Goal: Information Seeking & Learning: Learn about a topic

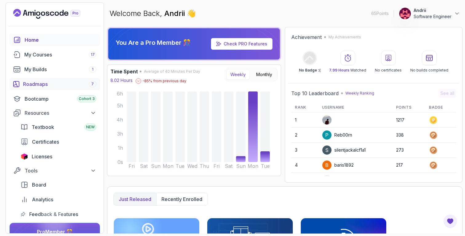
click at [66, 83] on div "Roadmaps 7" at bounding box center [59, 84] width 73 height 7
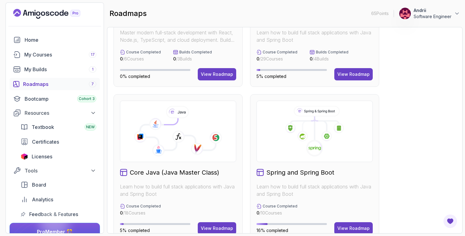
scroll to position [104, 0]
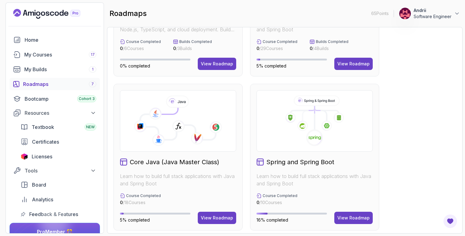
click at [359, 211] on div "Spring and Spring Boot Learn how to build full stack applications with Java and…" at bounding box center [314, 157] width 129 height 147
click at [359, 216] on div "View Roadmap" at bounding box center [353, 218] width 32 height 6
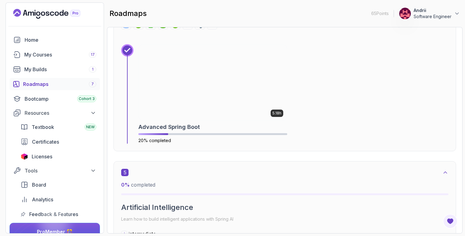
scroll to position [1022, 0]
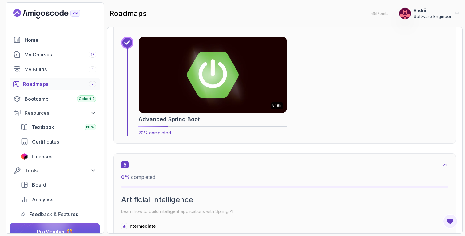
click at [236, 90] on img at bounding box center [213, 75] width 156 height 80
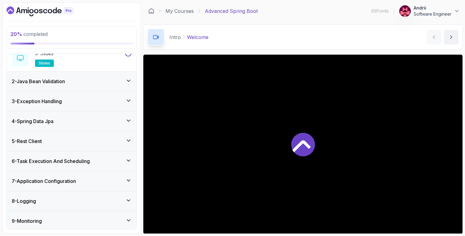
scroll to position [75, 0]
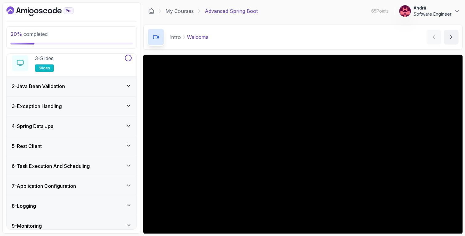
click at [93, 123] on div "4 - Spring Data Jpa" at bounding box center [72, 126] width 120 height 7
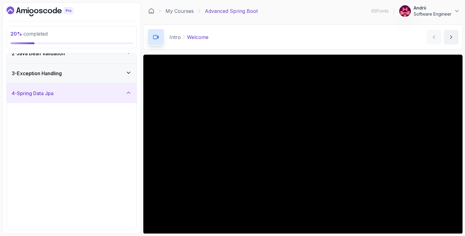
scroll to position [30, 0]
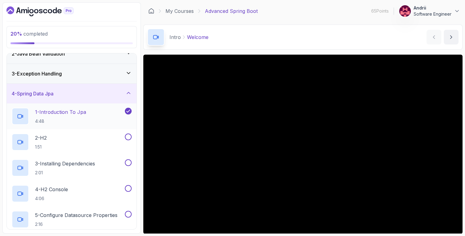
click at [93, 123] on div "1 - Introduction To Jpa 4:48" at bounding box center [68, 116] width 112 height 17
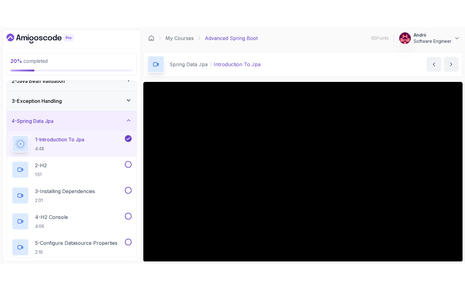
scroll to position [23, 0]
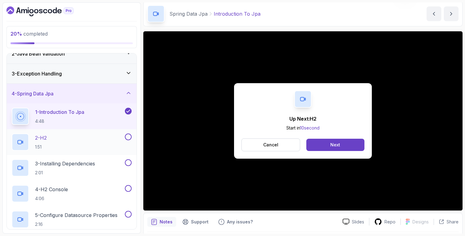
click at [71, 139] on div "2 - H2 1:51" at bounding box center [68, 142] width 112 height 17
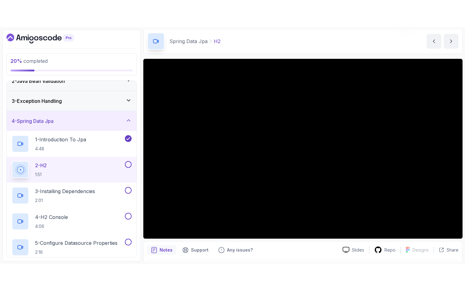
scroll to position [32, 0]
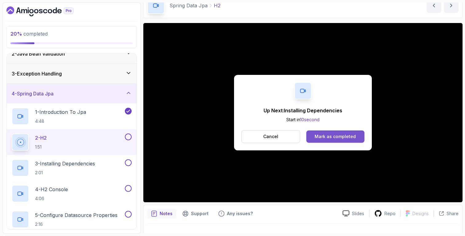
click at [359, 136] on button "Mark as completed" at bounding box center [335, 137] width 58 height 12
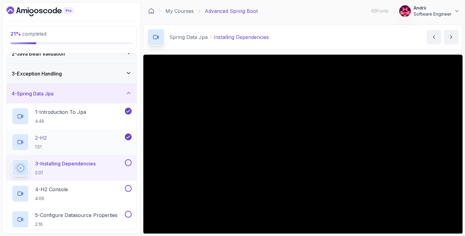
click at [79, 145] on div "2 - H2 1:51" at bounding box center [68, 142] width 112 height 17
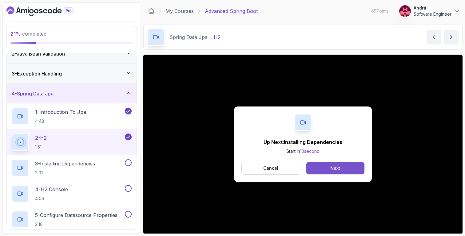
click at [355, 168] on button "Next" at bounding box center [335, 168] width 58 height 12
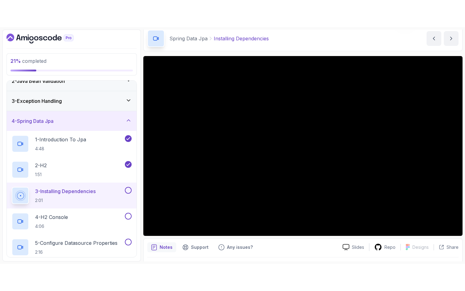
scroll to position [25, 0]
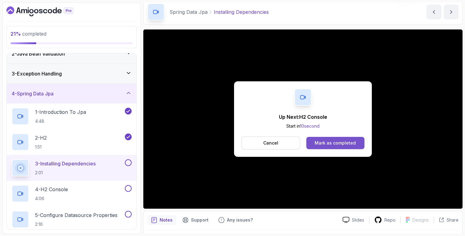
click at [328, 147] on button "Mark as completed" at bounding box center [335, 143] width 58 height 12
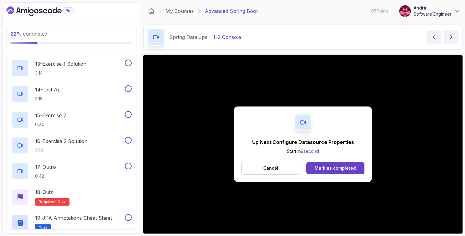
click at [356, 176] on div "Up Next: Configure Datasource Properties Start in 9 second Cancel Mark as compl…" at bounding box center [303, 145] width 138 height 76
click at [354, 169] on div "Mark as completed" at bounding box center [335, 168] width 41 height 6
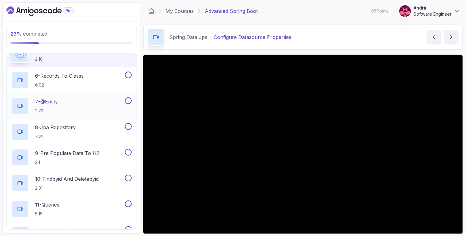
scroll to position [156, 0]
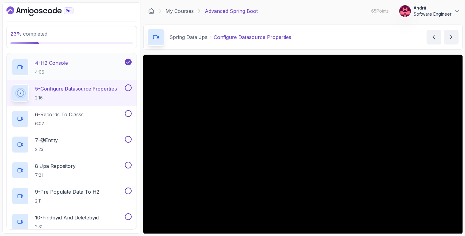
click at [89, 76] on div "4 - H2 Console 4:06" at bounding box center [72, 67] width 130 height 26
click at [47, 60] on p "4 - H2 Console" at bounding box center [51, 62] width 33 height 7
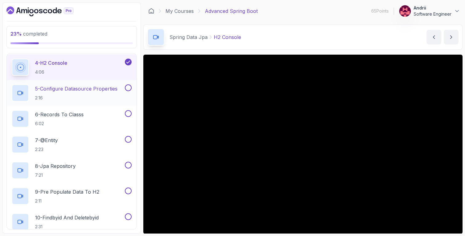
click at [50, 88] on p "5 - Configure Datasource Properties" at bounding box center [76, 88] width 82 height 7
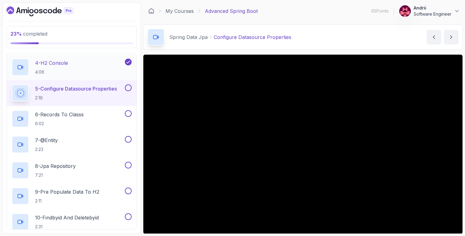
click at [61, 69] on p "4:06" at bounding box center [51, 72] width 33 height 6
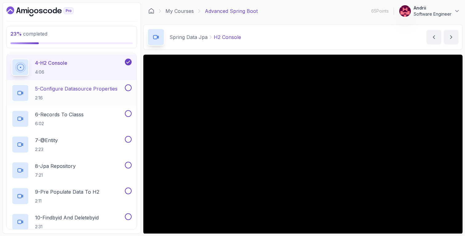
click at [84, 84] on div "5 - Configure Datasource Properties 2:16" at bounding box center [72, 93] width 130 height 26
click at [69, 97] on p "2:16" at bounding box center [76, 98] width 82 height 6
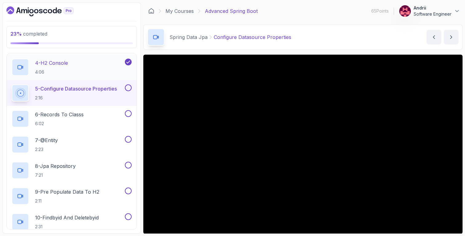
click at [89, 70] on div "4 - H2 Console 4:06" at bounding box center [68, 67] width 112 height 17
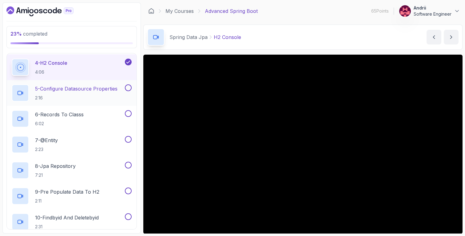
click at [93, 87] on p "5 - Configure Datasource Properties" at bounding box center [76, 88] width 82 height 7
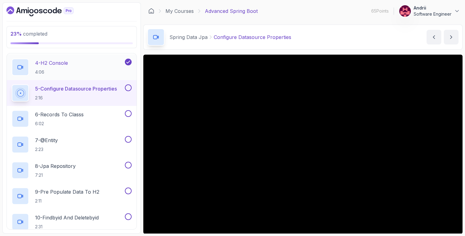
click at [95, 58] on div "4 - H2 Console 4:06" at bounding box center [72, 67] width 130 height 26
click at [52, 67] on h2 "4 - H2 Console 4:06" at bounding box center [51, 67] width 33 height 16
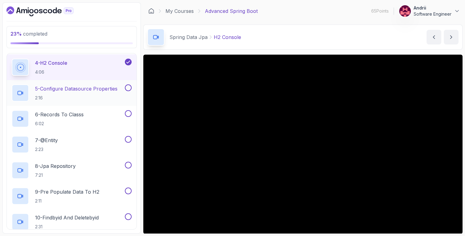
click at [86, 98] on p "2:16" at bounding box center [76, 98] width 82 height 6
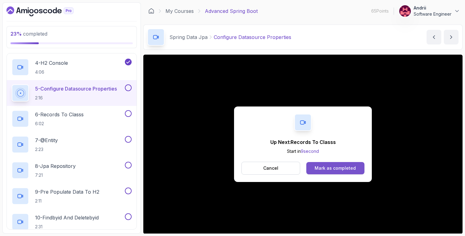
click at [338, 174] on button "Mark as completed" at bounding box center [335, 168] width 58 height 12
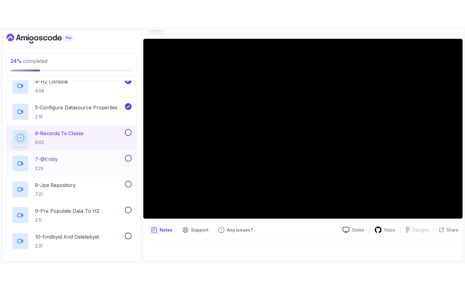
scroll to position [165, 0]
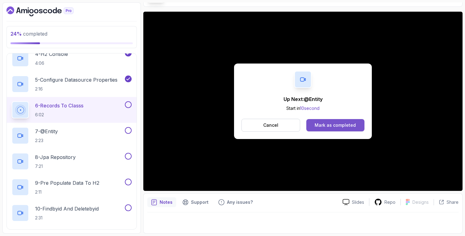
click at [339, 120] on button "Mark as completed" at bounding box center [335, 125] width 58 height 12
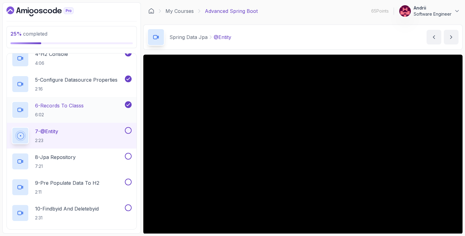
click at [88, 109] on div "6 - Records To Classs 6:02" at bounding box center [68, 109] width 112 height 17
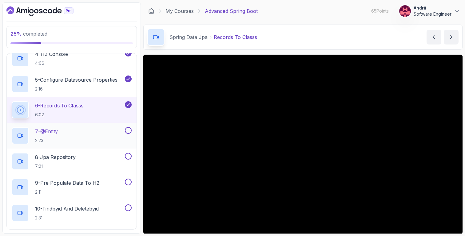
click at [55, 133] on p "7 - @Entity" at bounding box center [46, 131] width 23 height 7
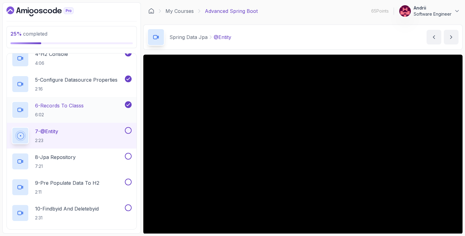
click at [67, 109] on h2 "6 - Records To Classs 6:02" at bounding box center [59, 110] width 49 height 16
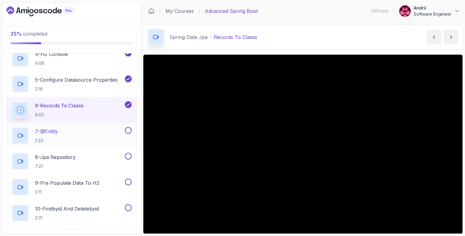
click at [73, 133] on div "7 - @Entity 2:23" at bounding box center [68, 135] width 112 height 17
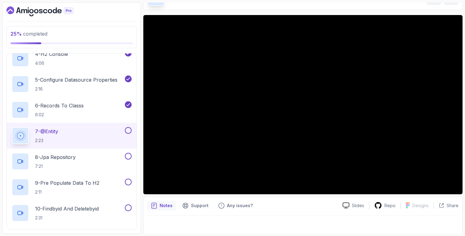
scroll to position [43, 0]
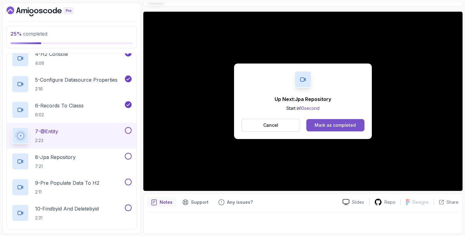
click at [343, 127] on div "Mark as completed" at bounding box center [335, 125] width 41 height 6
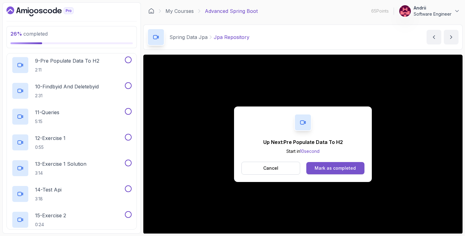
click at [351, 164] on button "Mark as completed" at bounding box center [335, 168] width 58 height 12
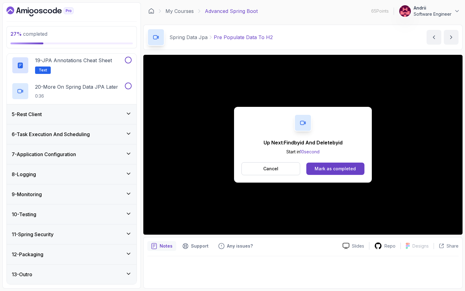
scroll to position [600, 0]
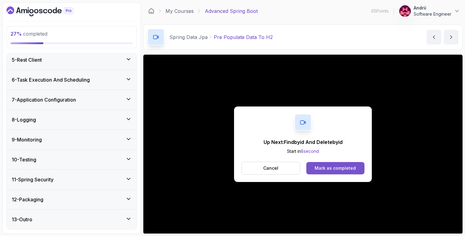
click at [339, 173] on button "Mark as completed" at bounding box center [335, 168] width 58 height 12
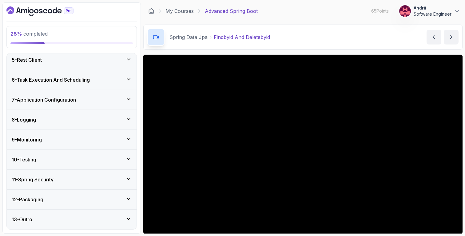
scroll to position [10, 0]
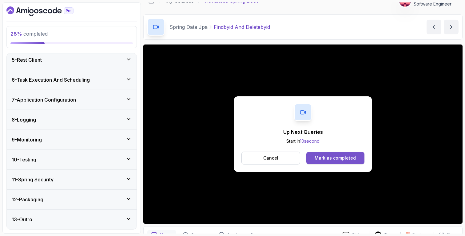
click at [333, 159] on div "Mark as completed" at bounding box center [335, 158] width 41 height 6
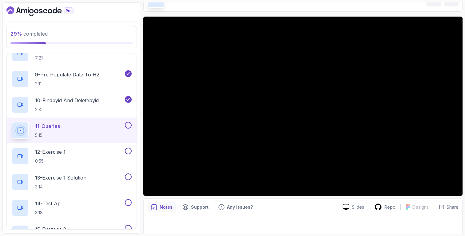
scroll to position [43, 0]
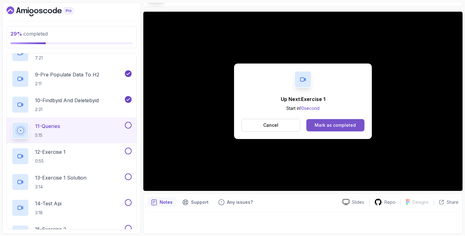
click at [315, 130] on button "Mark as completed" at bounding box center [335, 125] width 58 height 12
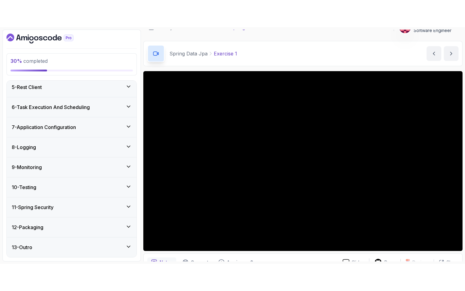
scroll to position [15, 0]
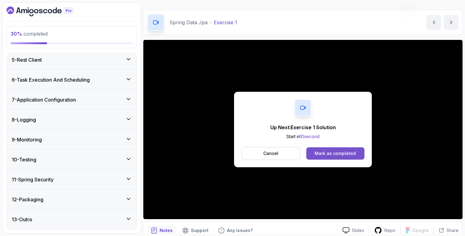
click at [351, 151] on div "Mark as completed" at bounding box center [335, 154] width 41 height 6
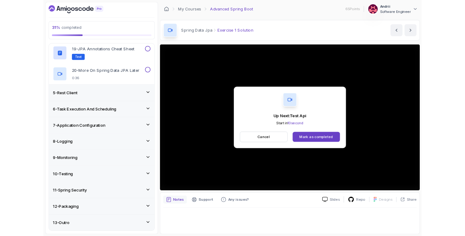
scroll to position [600, 0]
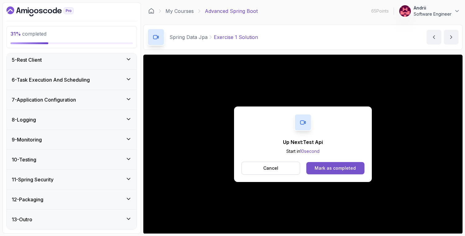
click at [364, 169] on button "Mark as completed" at bounding box center [335, 168] width 58 height 12
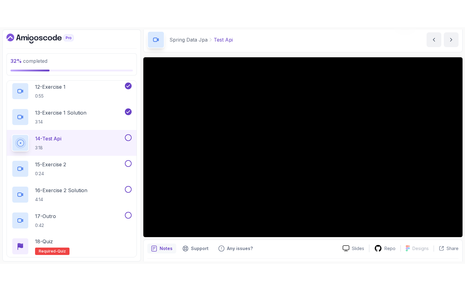
scroll to position [23, 0]
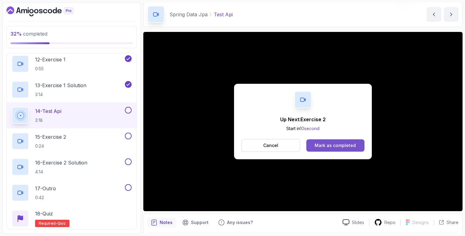
click at [319, 147] on div "Mark as completed" at bounding box center [335, 146] width 41 height 6
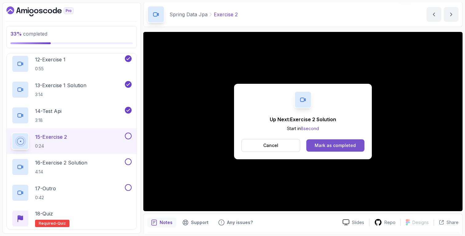
click at [343, 151] on button "Mark as completed" at bounding box center [335, 146] width 58 height 12
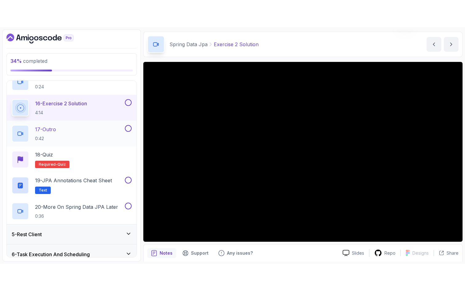
scroll to position [455, 0]
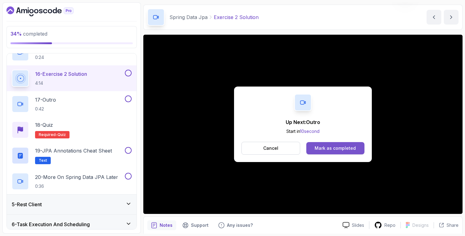
click at [331, 149] on div "Mark as completed" at bounding box center [335, 148] width 41 height 6
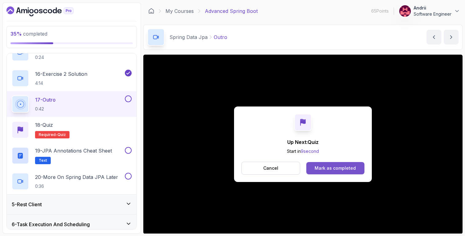
click at [337, 169] on div "Mark as completed" at bounding box center [335, 168] width 41 height 6
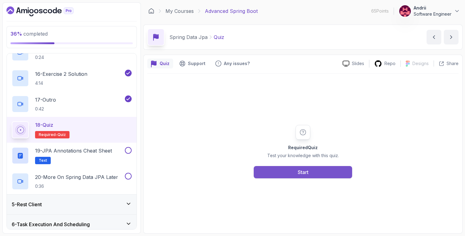
click at [330, 174] on button "Start" at bounding box center [303, 172] width 98 height 12
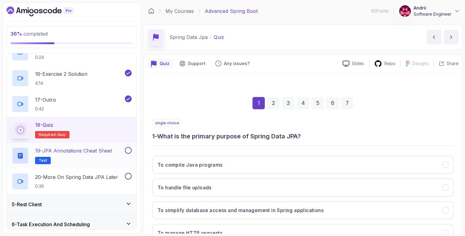
click at [106, 149] on p "19 - JPA Annotations Cheat Sheet" at bounding box center [73, 150] width 77 height 7
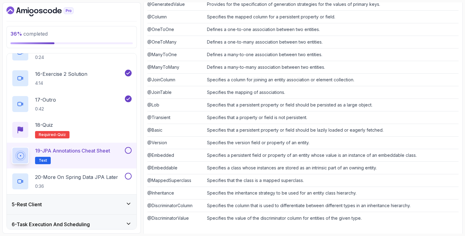
scroll to position [172, 0]
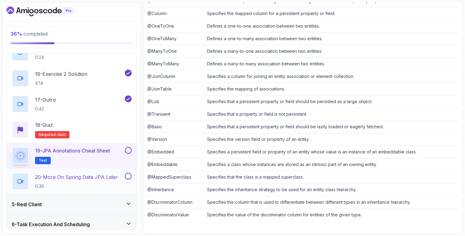
click at [93, 176] on p "20 - More On Spring Data JPA Later" at bounding box center [76, 177] width 83 height 7
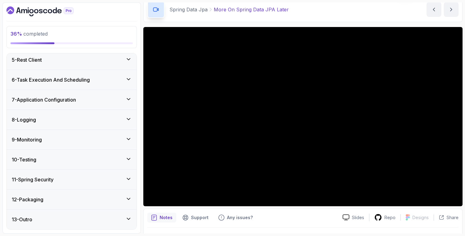
scroll to position [29, 0]
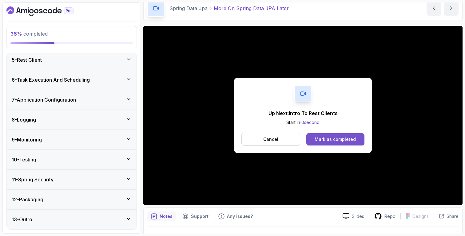
click at [339, 144] on button "Mark as completed" at bounding box center [335, 139] width 58 height 12
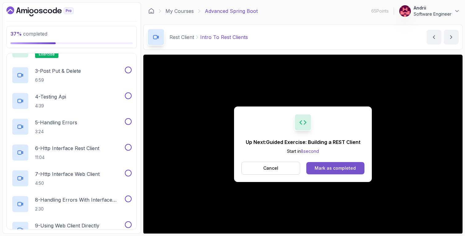
click at [356, 171] on button "Mark as completed" at bounding box center [335, 168] width 58 height 12
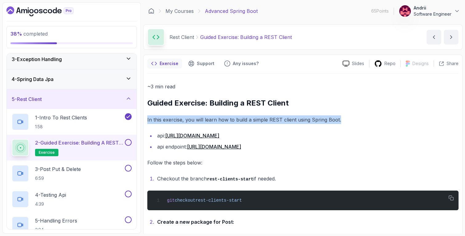
drag, startPoint x: 145, startPoint y: 119, endPoint x: 340, endPoint y: 119, distance: 194.9
click at [340, 119] on p "In this exercise, you will learn how to build a simple REST client using Spring…" at bounding box center [302, 120] width 311 height 9
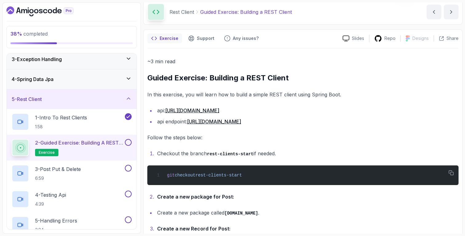
scroll to position [29, 0]
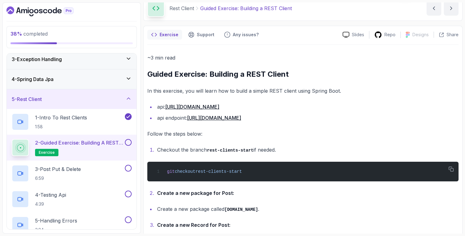
click at [219, 105] on link "https://jsonplaceholder.typicode.com/" at bounding box center [192, 107] width 54 height 6
click at [203, 119] on link "https://jsonplaceholder.typicode.com/posts" at bounding box center [214, 118] width 54 height 6
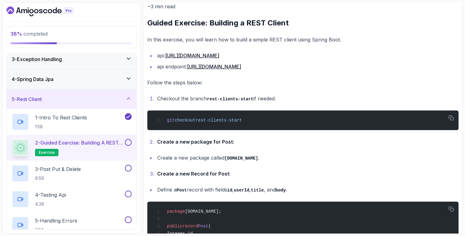
scroll to position [81, 0]
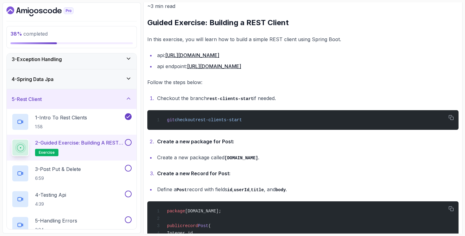
drag, startPoint x: 158, startPoint y: 98, endPoint x: 285, endPoint y: 98, distance: 127.3
click at [285, 98] on li "Checkout the branch rest-clients-start if needed." at bounding box center [306, 98] width 303 height 9
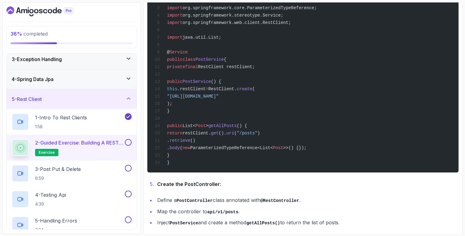
scroll to position [440, 0]
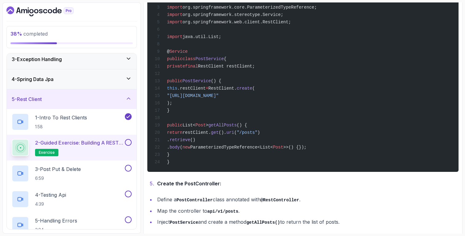
drag, startPoint x: 188, startPoint y: 94, endPoint x: 232, endPoint y: 109, distance: 46.5
click at [232, 109] on div "package com.amigoscode.post; import org.springframework.core.ParameterizedTypeR…" at bounding box center [302, 77] width 301 height 182
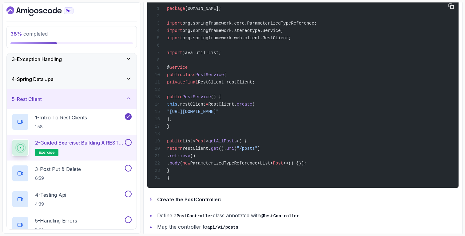
scroll to position [423, 0]
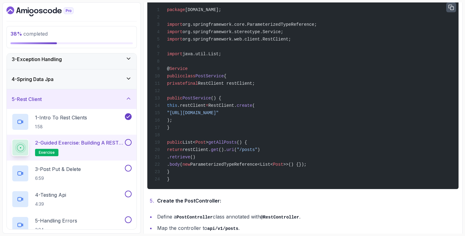
click at [454, 11] on button "button" at bounding box center [451, 7] width 10 height 10
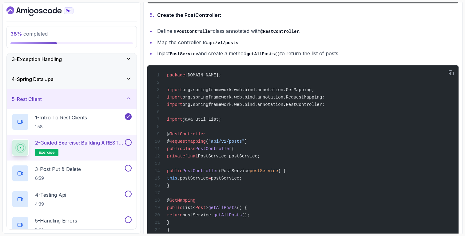
scroll to position [612, 0]
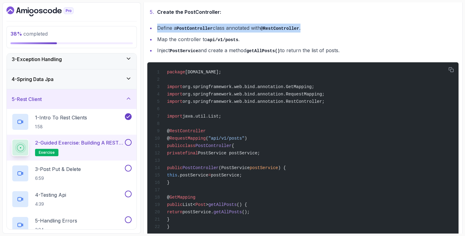
drag, startPoint x: 155, startPoint y: 38, endPoint x: 345, endPoint y: 38, distance: 190.0
click at [345, 33] on li "Define a PostController class annotated with @RestController ." at bounding box center [306, 28] width 303 height 9
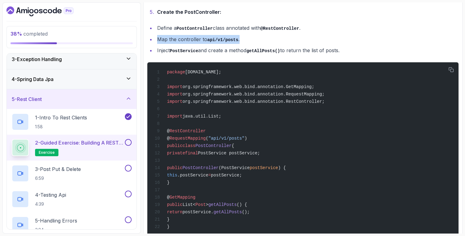
drag, startPoint x: 156, startPoint y: 48, endPoint x: 261, endPoint y: 48, distance: 105.5
click at [261, 44] on li "Map the controller to api/v1/posts ." at bounding box center [306, 39] width 303 height 9
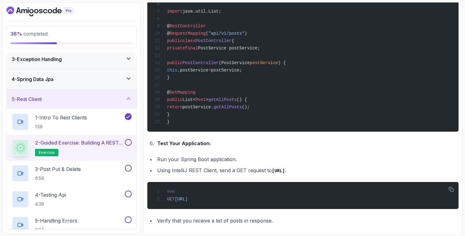
scroll to position [753, 0]
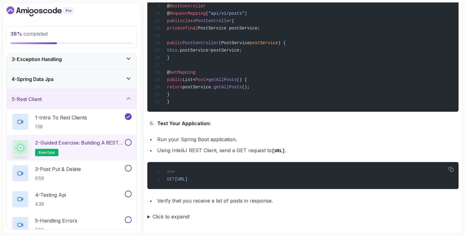
click at [169, 217] on summary "Click to expand!" at bounding box center [302, 217] width 311 height 9
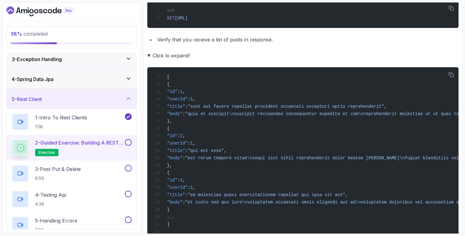
scroll to position [950, 0]
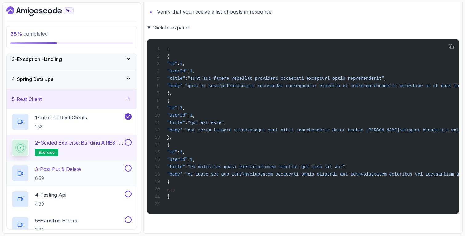
click at [61, 172] on p "3 - Post Put & Delete" at bounding box center [58, 169] width 46 height 7
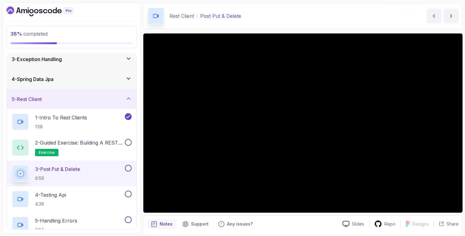
scroll to position [25, 0]
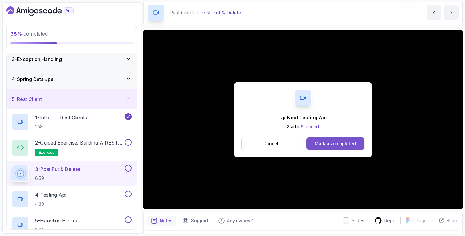
click at [320, 142] on div "Mark as completed" at bounding box center [335, 144] width 41 height 6
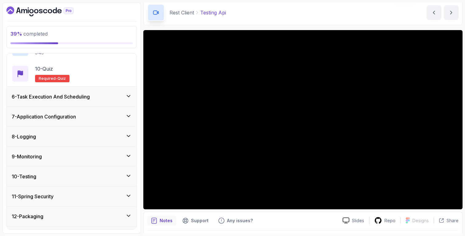
scroll to position [342, 0]
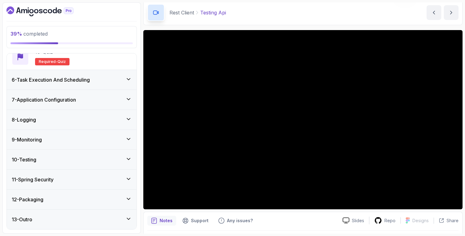
click at [110, 80] on div "6 - Task Execution And Scheduling" at bounding box center [72, 79] width 120 height 7
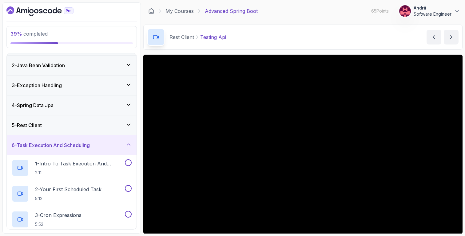
scroll to position [17, 0]
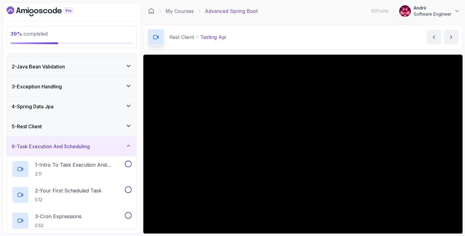
click at [95, 123] on div "5 - Rest Client" at bounding box center [72, 126] width 120 height 7
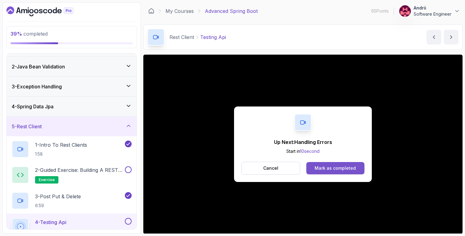
click at [356, 173] on button "Mark as completed" at bounding box center [335, 168] width 58 height 12
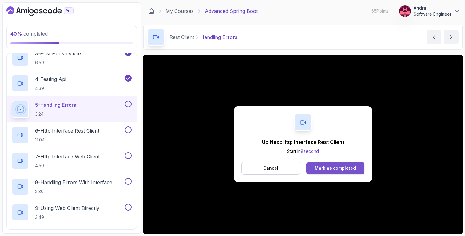
click at [335, 169] on div "Mark as completed" at bounding box center [335, 168] width 41 height 6
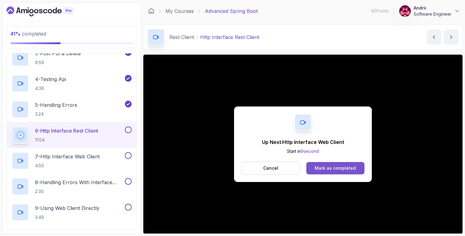
click at [344, 165] on button "Mark as completed" at bounding box center [335, 168] width 58 height 12
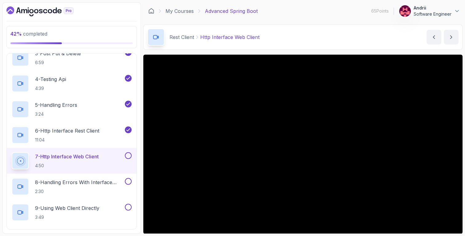
scroll to position [43, 0]
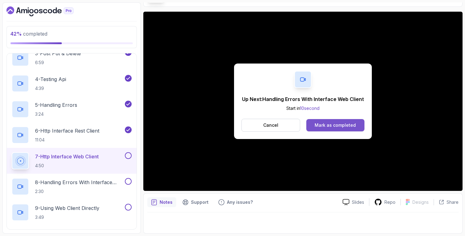
click at [336, 123] on div "Mark as completed" at bounding box center [335, 125] width 41 height 6
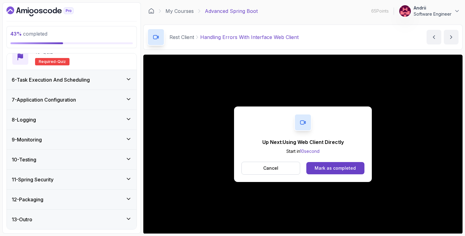
click at [348, 175] on div "Up Next: Using Web Client Directly Start in 10 second Cancel Mark as completed" at bounding box center [303, 145] width 138 height 76
click at [350, 166] on div "Mark as completed" at bounding box center [335, 168] width 41 height 6
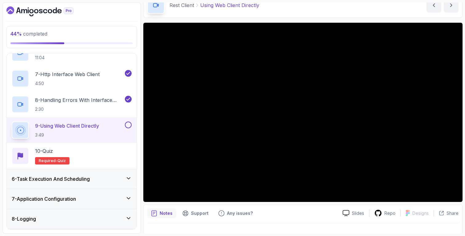
scroll to position [238, 0]
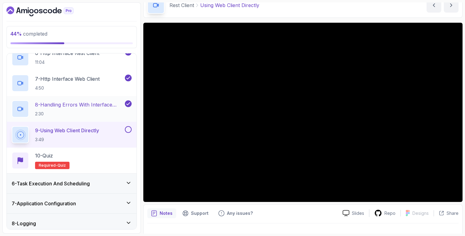
click at [88, 111] on p "2:30" at bounding box center [79, 114] width 89 height 6
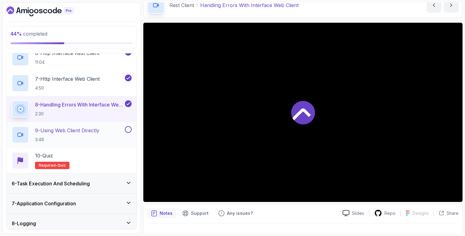
click at [88, 132] on p "9 - Using Web Client Directly" at bounding box center [67, 130] width 64 height 7
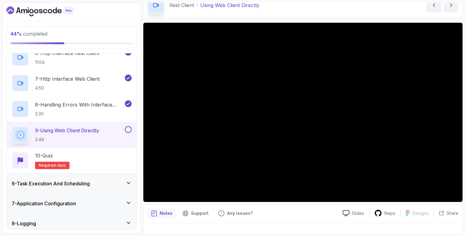
click at [116, 132] on div "9 - Using Web Client Directly 3:49" at bounding box center [68, 134] width 112 height 17
click at [115, 111] on p "2:30" at bounding box center [79, 114] width 89 height 6
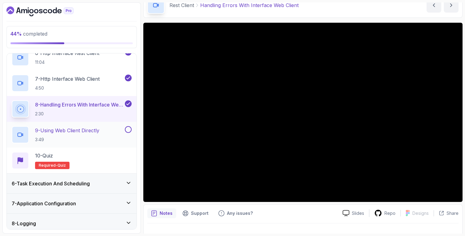
click at [112, 138] on div "9 - Using Web Client Directly 3:49" at bounding box center [68, 134] width 112 height 17
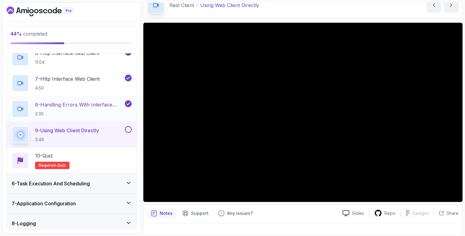
click at [111, 110] on h2 "8 - Handling Errors With Interface Web Client 2:30" at bounding box center [79, 109] width 89 height 16
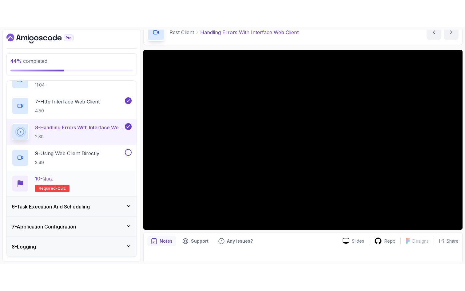
scroll to position [228, 0]
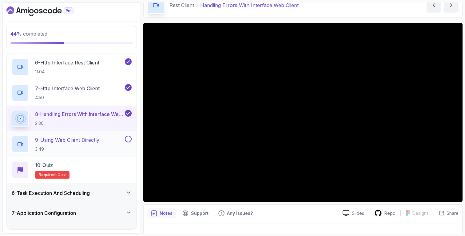
click at [111, 150] on div "9 - Using Web Client Directly 3:49" at bounding box center [68, 144] width 112 height 17
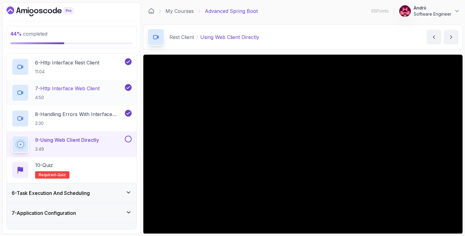
click at [98, 103] on div "7 - Http Interface Web Client 4:50" at bounding box center [72, 93] width 130 height 26
click at [96, 116] on p "8 - Handling Errors With Interface Web Client" at bounding box center [79, 114] width 89 height 7
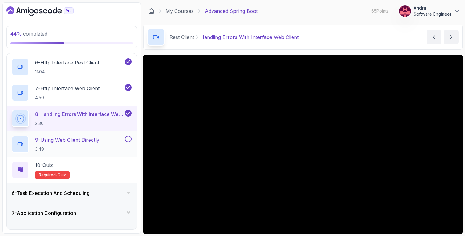
click at [116, 151] on div "9 - Using Web Client Directly 3:49" at bounding box center [68, 144] width 112 height 17
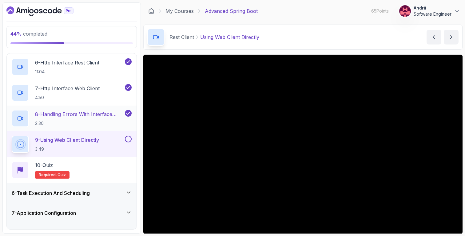
click at [107, 122] on p "2:30" at bounding box center [79, 124] width 89 height 6
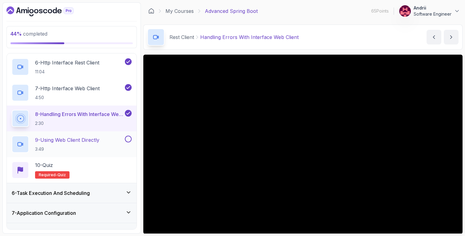
click at [106, 145] on div "9 - Using Web Client Directly 3:49" at bounding box center [68, 144] width 112 height 17
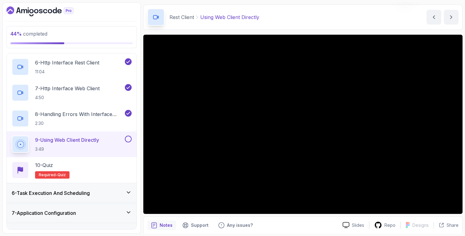
scroll to position [25, 0]
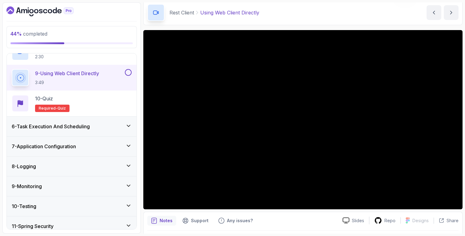
click at [95, 132] on div "6 - Task Execution And Scheduling" at bounding box center [72, 127] width 130 height 20
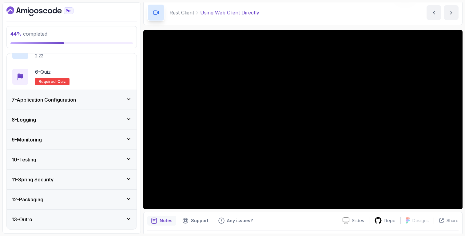
click at [106, 105] on div "7 - Application Configuration" at bounding box center [72, 100] width 130 height 20
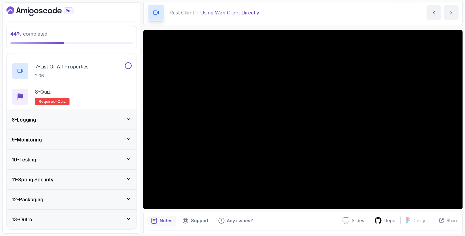
click at [102, 114] on div "8 - Logging" at bounding box center [72, 120] width 130 height 20
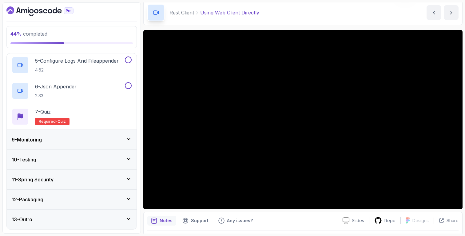
click at [96, 147] on div "9 - Monitoring" at bounding box center [72, 140] width 130 height 20
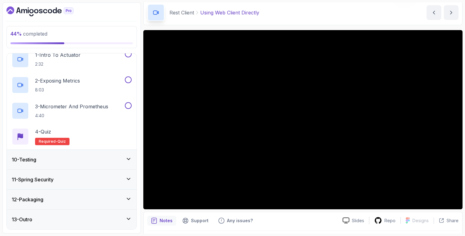
click at [94, 157] on div "10 - Testing" at bounding box center [72, 159] width 120 height 7
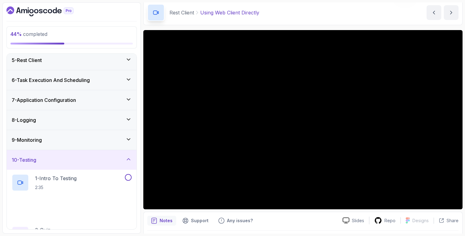
scroll to position [161, 0]
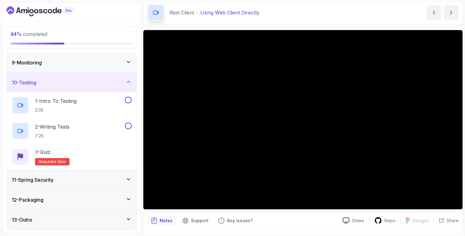
click at [92, 178] on div "11 - Spring Security" at bounding box center [72, 179] width 120 height 7
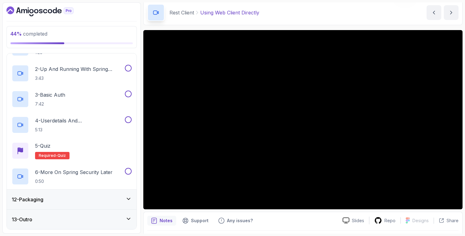
click at [87, 202] on div "12 - Packaging" at bounding box center [72, 199] width 120 height 7
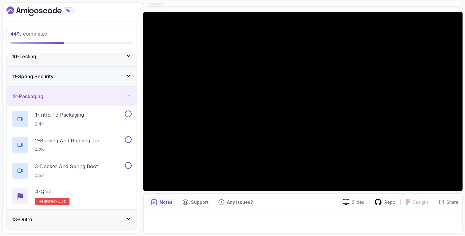
scroll to position [0, 0]
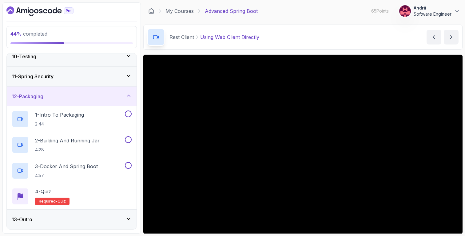
click at [225, 46] on div "Rest Client Using Web Client Directly Using Web Client Directly by nelson" at bounding box center [302, 37] width 319 height 25
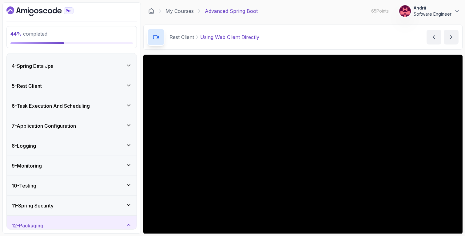
scroll to position [57, 0]
click at [78, 106] on h3 "6 - Task Execution And Scheduling" at bounding box center [51, 106] width 78 height 7
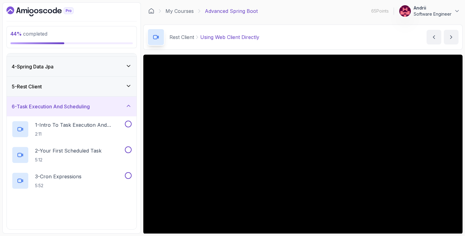
click at [88, 85] on div "5 - Rest Client" at bounding box center [72, 86] width 120 height 7
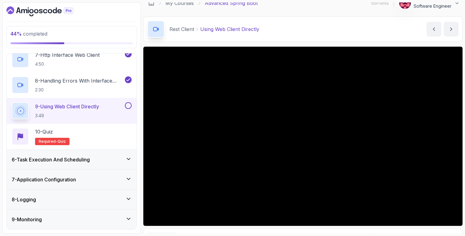
scroll to position [12, 0]
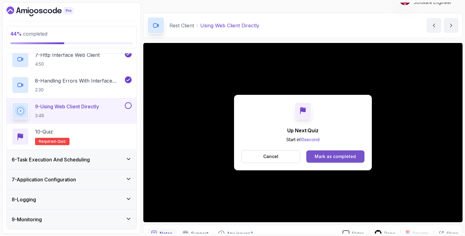
click at [333, 158] on div "Mark as completed" at bounding box center [335, 157] width 41 height 6
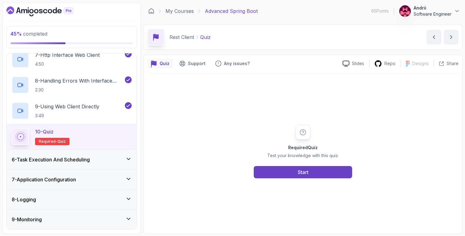
click at [122, 161] on div "6 - Task Execution And Scheduling" at bounding box center [72, 159] width 120 height 7
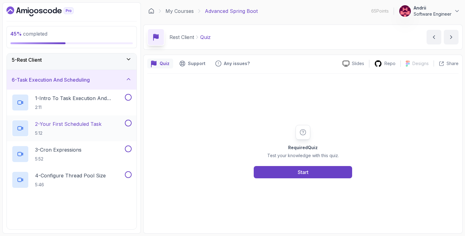
scroll to position [238, 0]
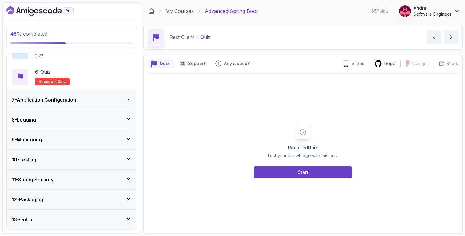
click at [170, 15] on div "My Courses Advanced Spring Boot 65 Points Andrii Software Engineer" at bounding box center [302, 10] width 319 height 17
click at [170, 14] on link "My Courses" at bounding box center [179, 10] width 28 height 7
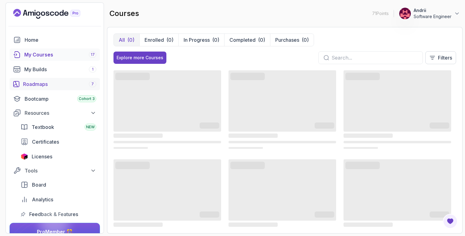
click at [50, 89] on link "Roadmaps 7" at bounding box center [55, 84] width 90 height 12
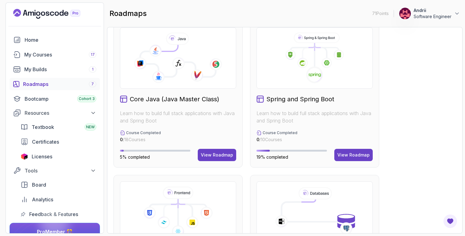
scroll to position [195, 0]
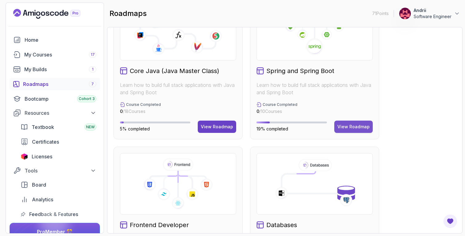
click at [361, 129] on div "View Roadmap" at bounding box center [353, 127] width 32 height 6
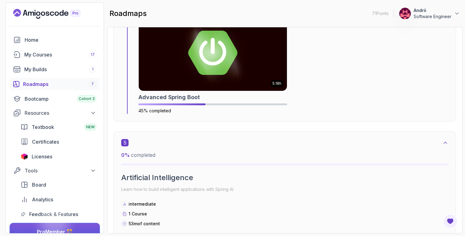
scroll to position [1010, 0]
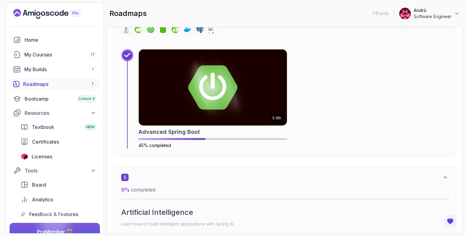
click at [61, 81] on div "Roadmaps 7" at bounding box center [59, 84] width 73 height 7
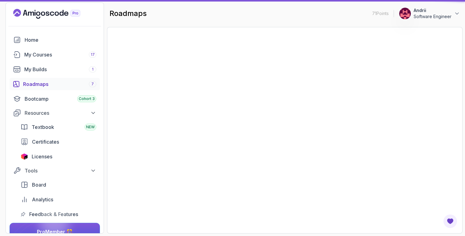
click at [69, 78] on link "Roadmaps 7" at bounding box center [55, 84] width 90 height 12
click at [69, 71] on div "My Builds 1" at bounding box center [60, 69] width 72 height 7
click at [68, 85] on div "Roadmaps 7" at bounding box center [59, 84] width 73 height 7
click at [37, 80] on link "Roadmaps 7" at bounding box center [55, 84] width 90 height 12
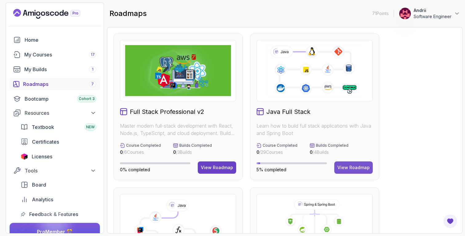
click at [359, 169] on div "View Roadmap" at bounding box center [353, 168] width 32 height 6
click at [216, 172] on button "View Roadmap" at bounding box center [217, 168] width 38 height 12
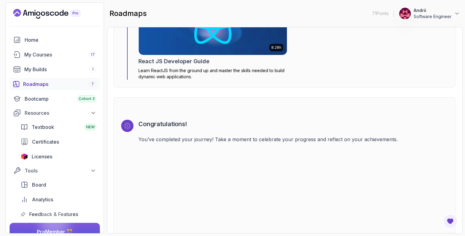
scroll to position [4487, 0]
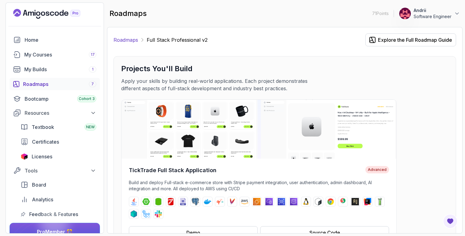
click at [124, 39] on link "Roadmaps" at bounding box center [125, 39] width 25 height 7
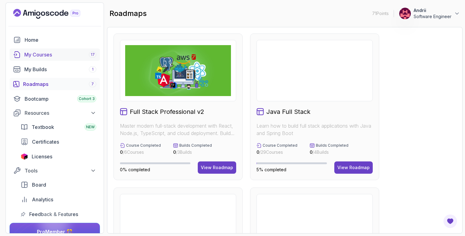
click at [80, 56] on div "My Courses 17" at bounding box center [60, 54] width 72 height 7
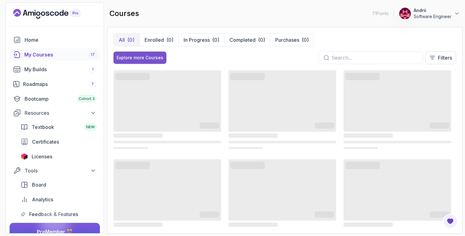
click at [152, 59] on div "Explore more Courses" at bounding box center [140, 58] width 47 height 6
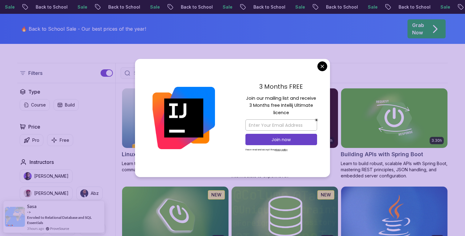
scroll to position [148, 0]
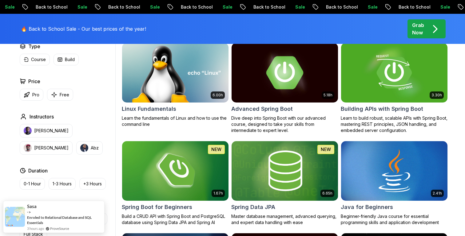
scroll to position [194, 0]
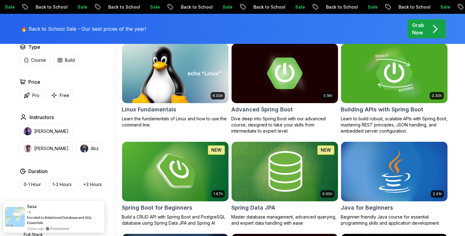
click at [376, 101] on img at bounding box center [394, 73] width 112 height 62
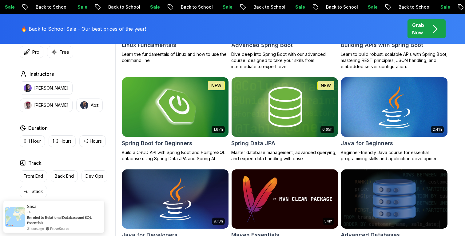
scroll to position [272, 0]
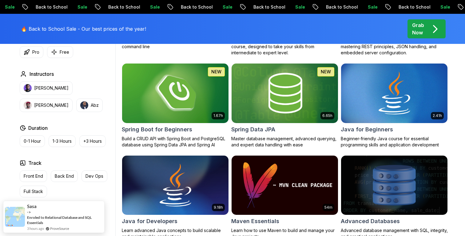
click at [203, 114] on img at bounding box center [175, 93] width 112 height 62
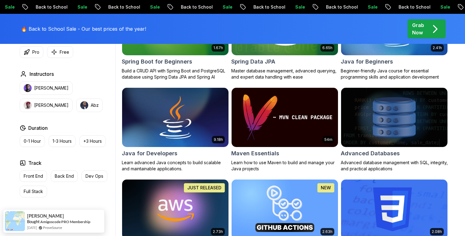
scroll to position [0, 0]
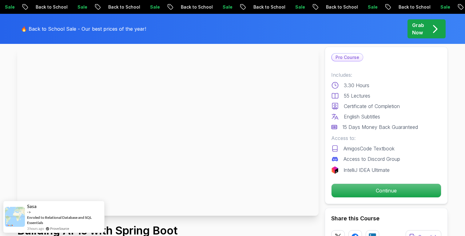
scroll to position [42, 0]
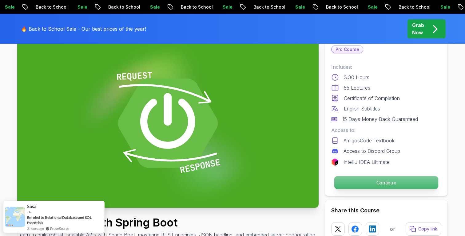
click at [377, 188] on p "Continue" at bounding box center [386, 182] width 104 height 13
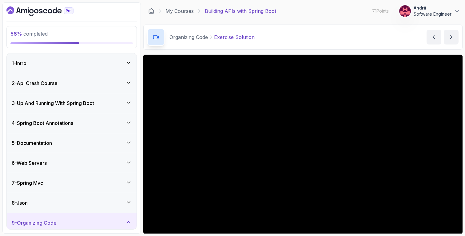
click at [85, 103] on h3 "3 - Up And Running With Spring Boot" at bounding box center [53, 103] width 82 height 7
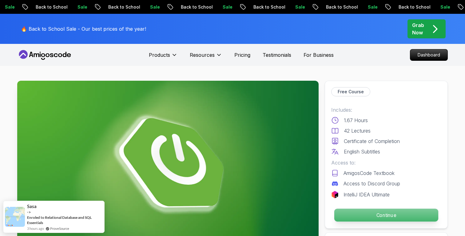
click at [393, 213] on p "Continue" at bounding box center [386, 215] width 104 height 13
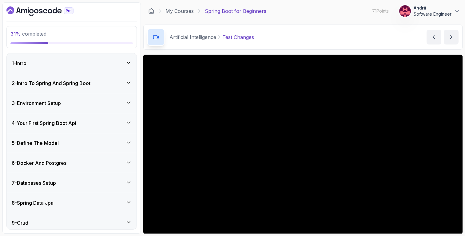
click at [82, 94] on div "3 - Environment Setup" at bounding box center [72, 103] width 130 height 20
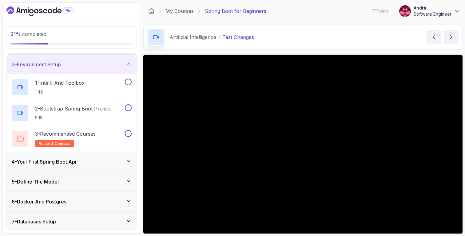
scroll to position [40, 0]
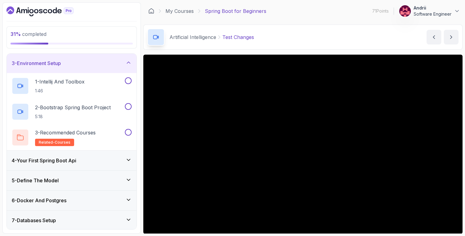
click at [94, 173] on div "5 - Define The Model" at bounding box center [72, 181] width 130 height 20
